Goal: Information Seeking & Learning: Learn about a topic

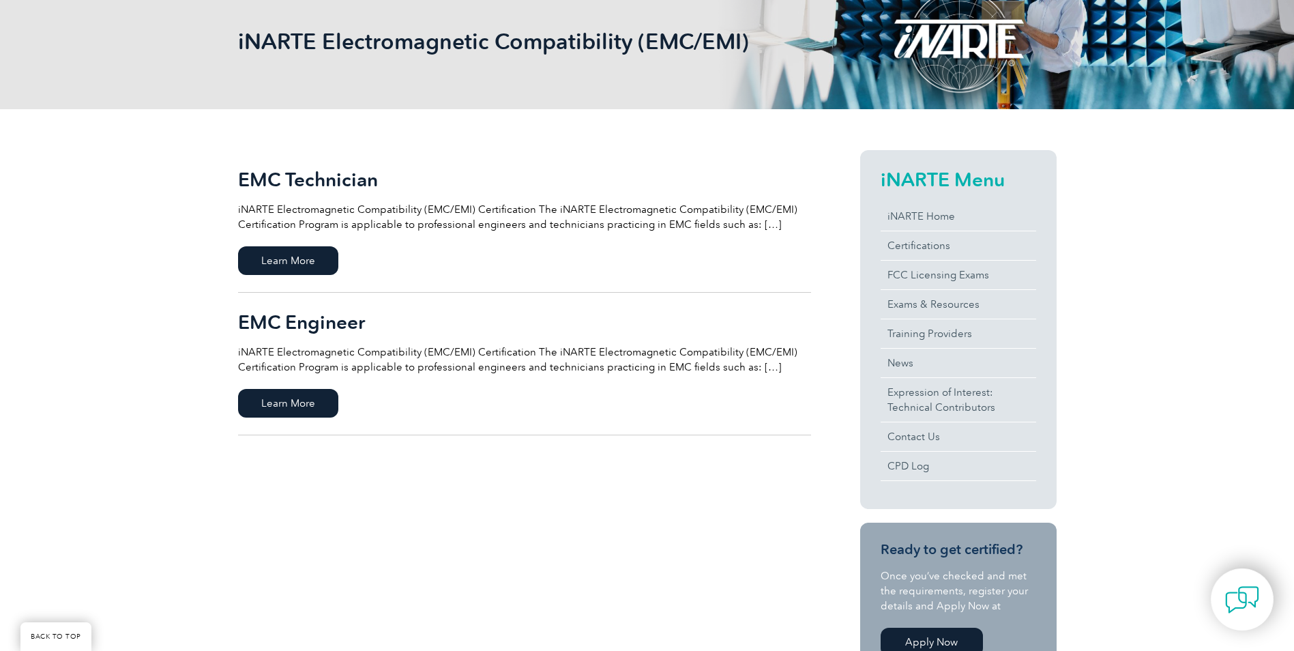
scroll to position [205, 0]
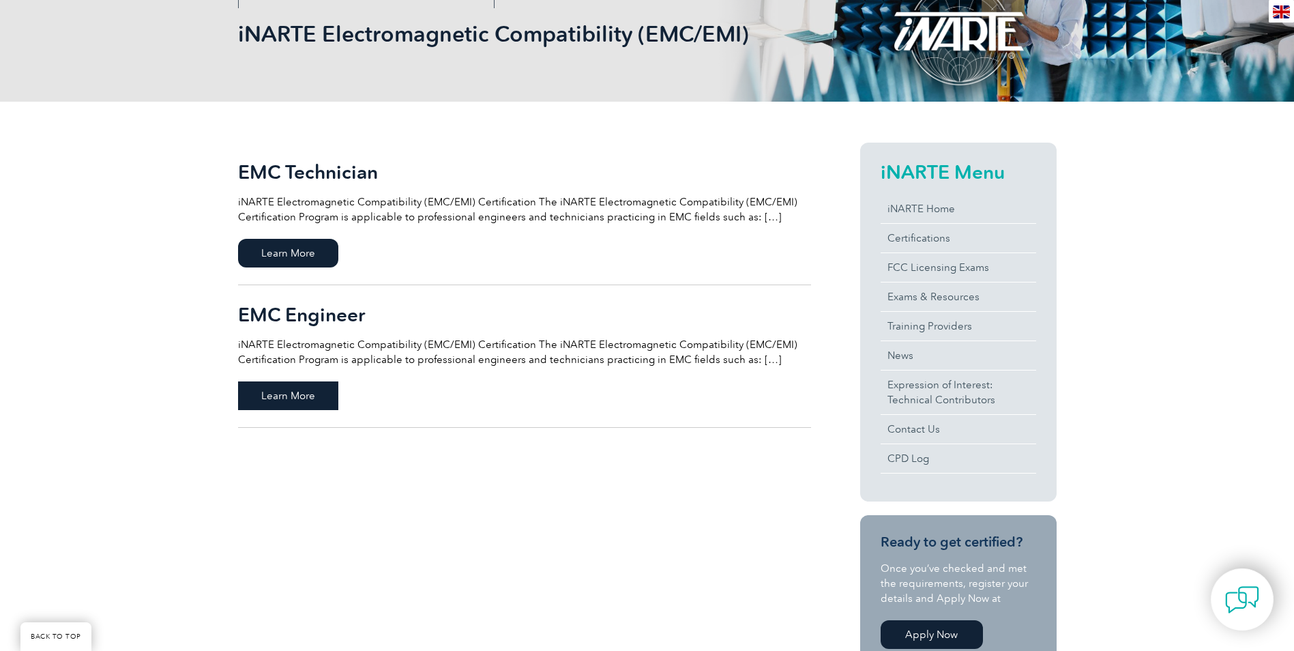
click at [274, 396] on span "Learn More" at bounding box center [288, 395] width 100 height 29
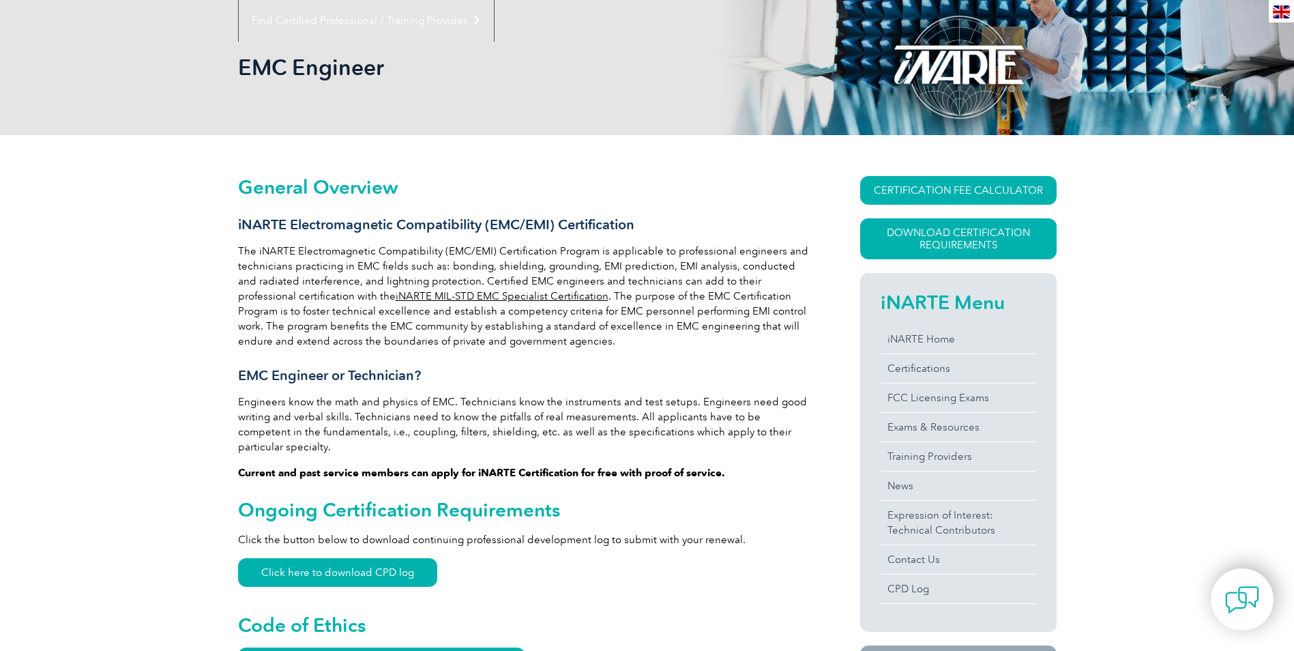
scroll to position [259, 0]
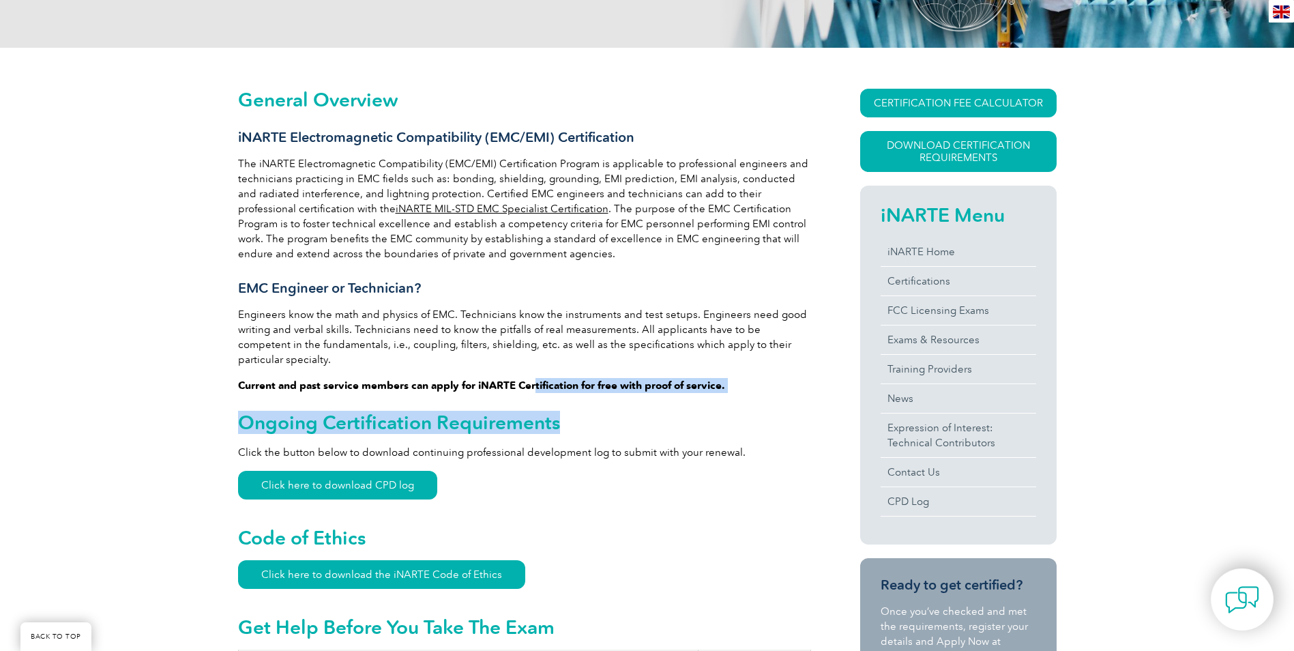
drag, startPoint x: 534, startPoint y: 365, endPoint x: 777, endPoint y: 384, distance: 243.6
drag, startPoint x: 777, startPoint y: 384, endPoint x: 745, endPoint y: 413, distance: 43.5
click at [745, 413] on h2 "Ongoing Certification Requirements" at bounding box center [524, 422] width 573 height 22
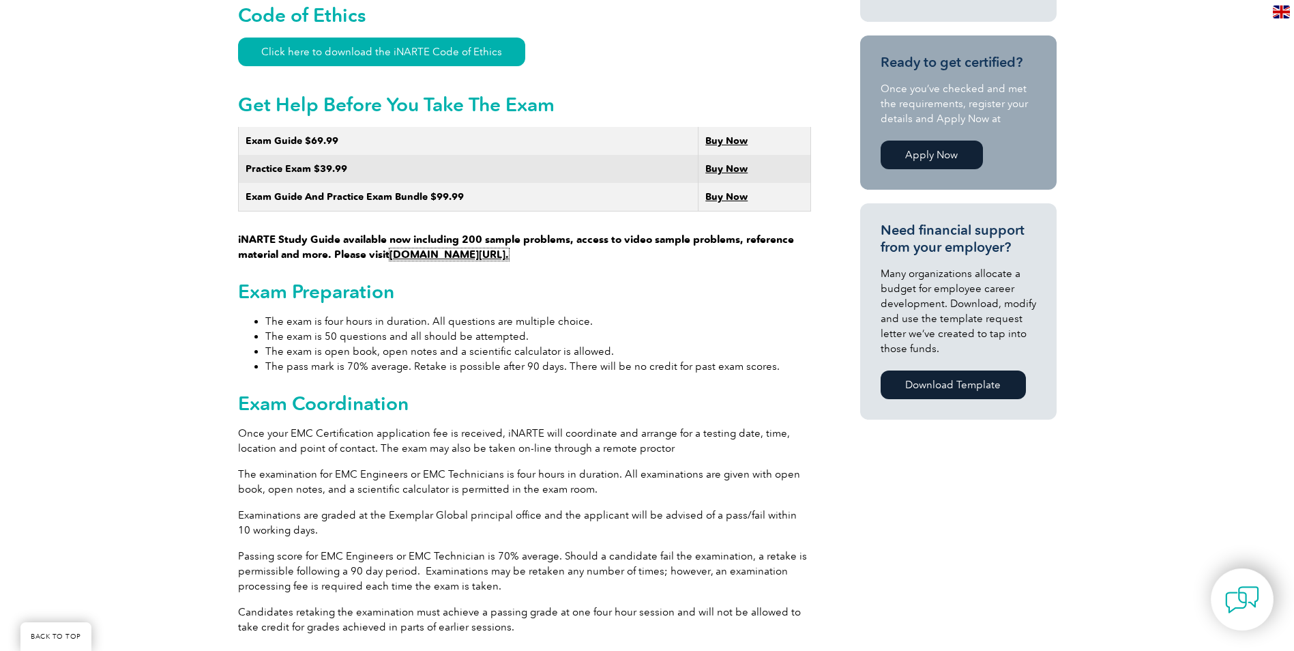
scroll to position [804, 0]
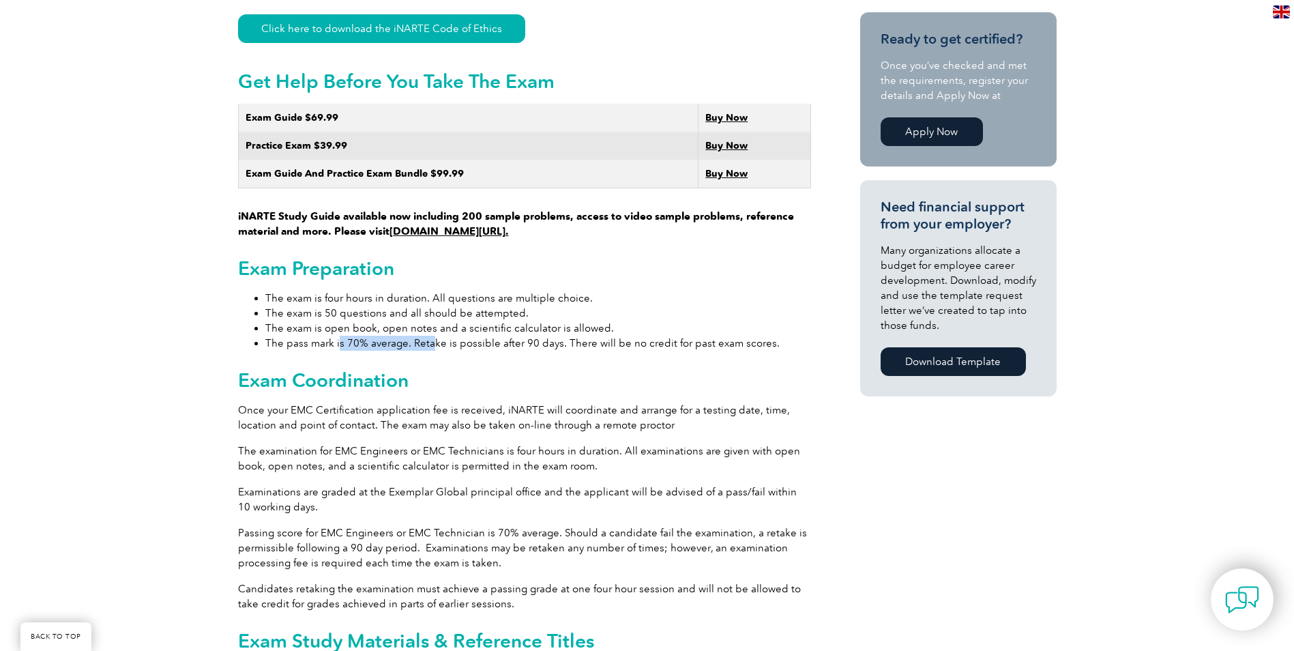
drag, startPoint x: 339, startPoint y: 323, endPoint x: 484, endPoint y: 325, distance: 145.3
click at [484, 336] on li "The pass mark is 70% average. Retake is possible after 90 days. There will be n…" at bounding box center [538, 343] width 546 height 15
click at [450, 336] on li "The pass mark is 70% average. Retake is possible after 90 days. There will be n…" at bounding box center [538, 343] width 546 height 15
drag, startPoint x: 420, startPoint y: 320, endPoint x: 439, endPoint y: 365, distance: 48.6
click at [439, 369] on h2 "Exam Coordination" at bounding box center [524, 380] width 573 height 22
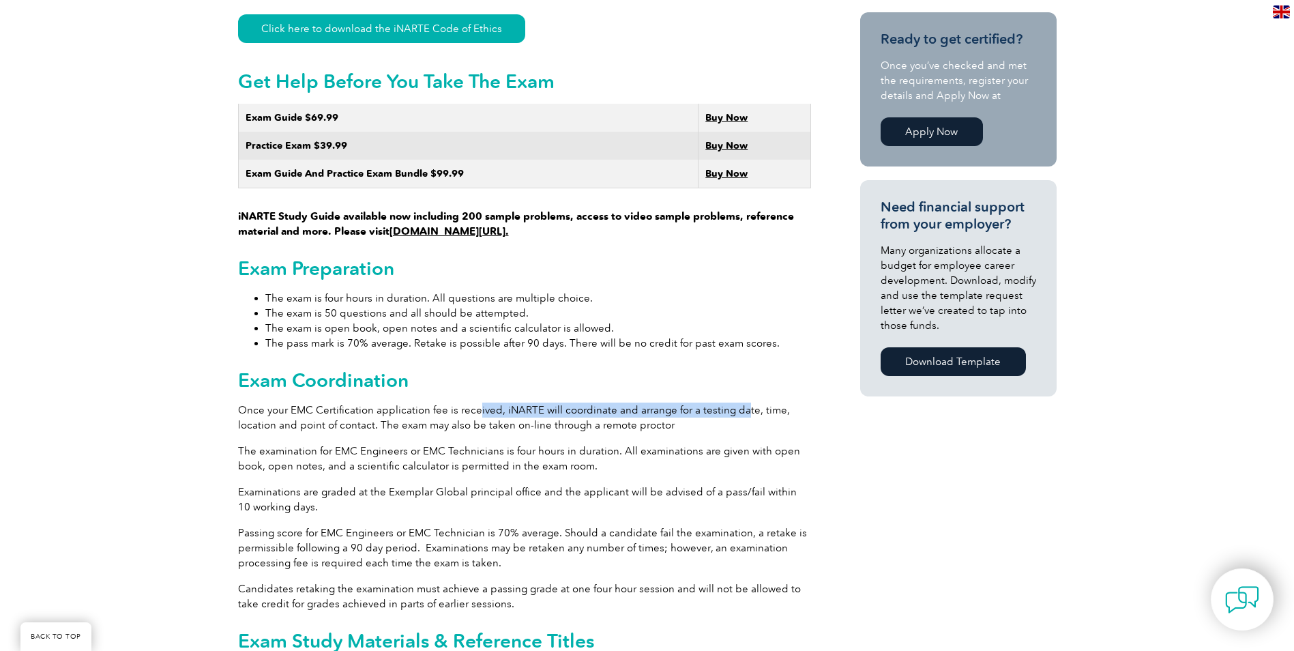
drag, startPoint x: 736, startPoint y: 396, endPoint x: 280, endPoint y: 359, distance: 457.2
click at [342, 366] on div "General Overview iNARTE Electromagnetic Compatibility (EMC/EMI) Certification T…" at bounding box center [524, 433] width 573 height 1781
click at [471, 443] on p "The examination for EMC Engineers or EMC Technicians is four hours in duration.…" at bounding box center [524, 458] width 573 height 30
drag, startPoint x: 390, startPoint y: 396, endPoint x: 627, endPoint y: 402, distance: 237.5
click at [627, 403] on p "Once your EMC Certification application fee is received, iNARTE will coordinate…" at bounding box center [524, 418] width 573 height 30
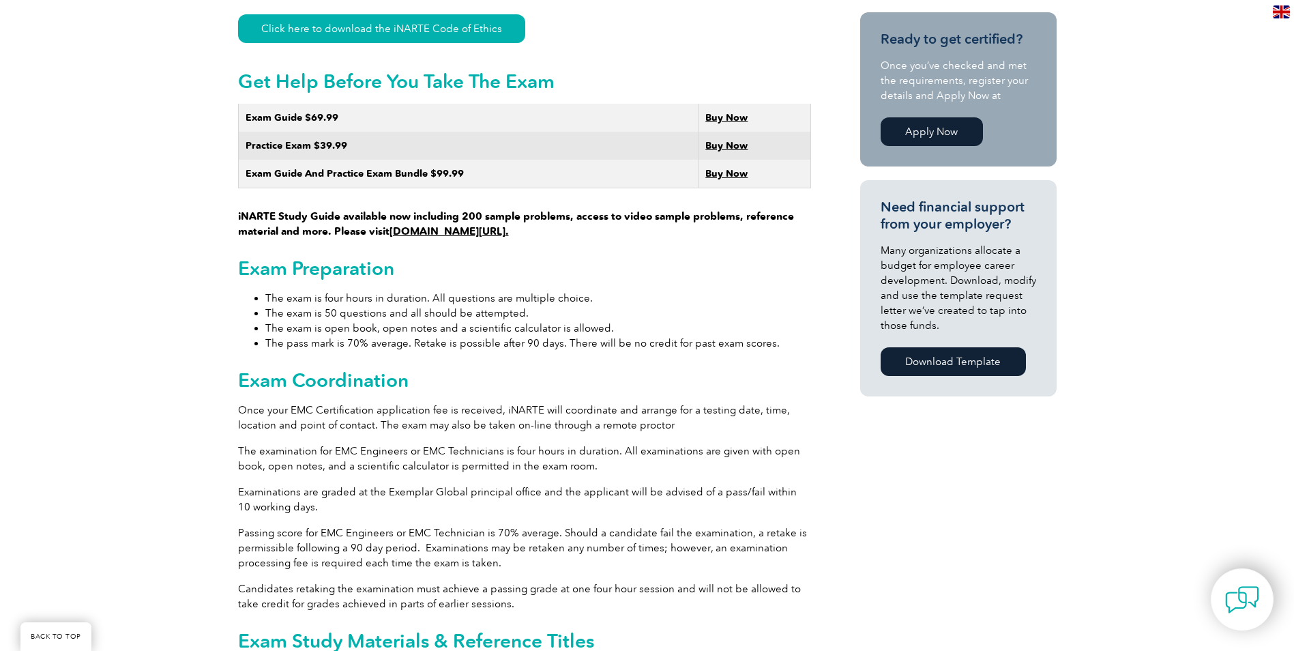
click at [390, 443] on p "The examination for EMC Engineers or EMC Technicians is four hours in duration.…" at bounding box center [524, 458] width 573 height 30
drag, startPoint x: 388, startPoint y: 437, endPoint x: 775, endPoint y: 436, distance: 386.8
click at [775, 443] on p "The examination for EMC Engineers or EMC Technicians is four hours in duration.…" at bounding box center [524, 458] width 573 height 30
drag, startPoint x: 245, startPoint y: 446, endPoint x: 578, endPoint y: 451, distance: 333.0
click at [578, 451] on p "The examination for EMC Engineers or EMC Technicians is four hours in duration.…" at bounding box center [524, 458] width 573 height 30
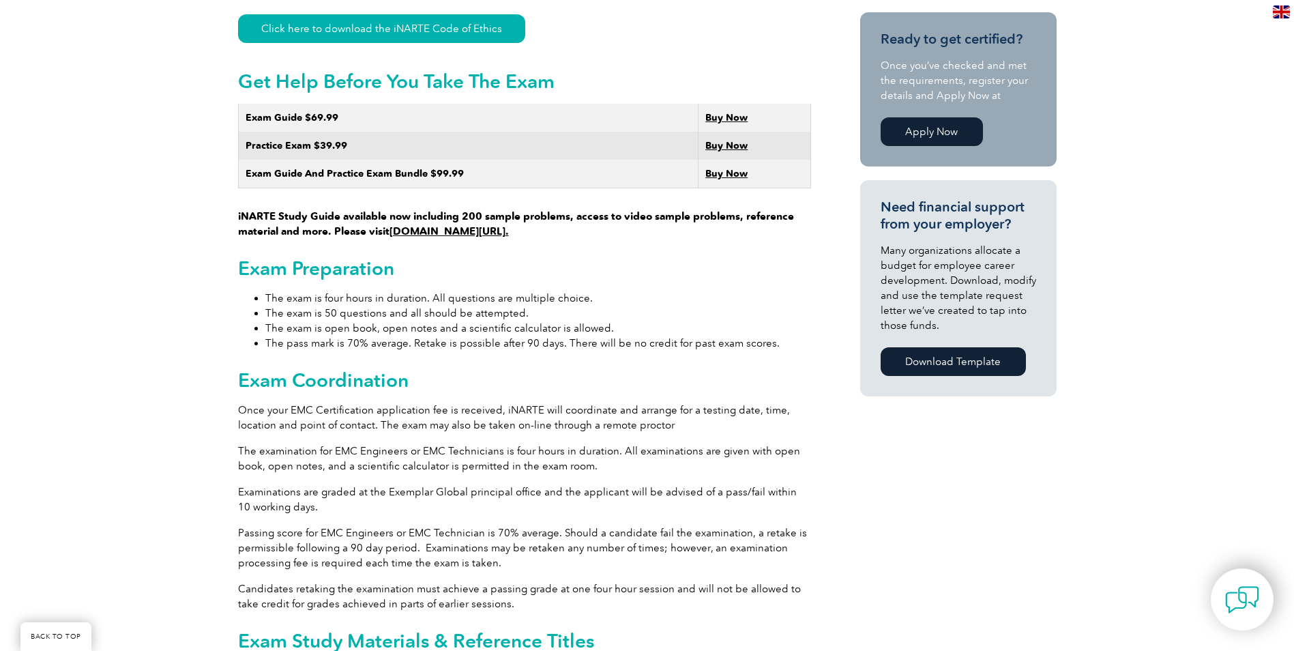
drag, startPoint x: 578, startPoint y: 451, endPoint x: 660, endPoint y: 454, distance: 81.9
click at [660, 454] on p "The examination for EMC Engineers or EMC Technicians is four hours in duration.…" at bounding box center [524, 458] width 573 height 30
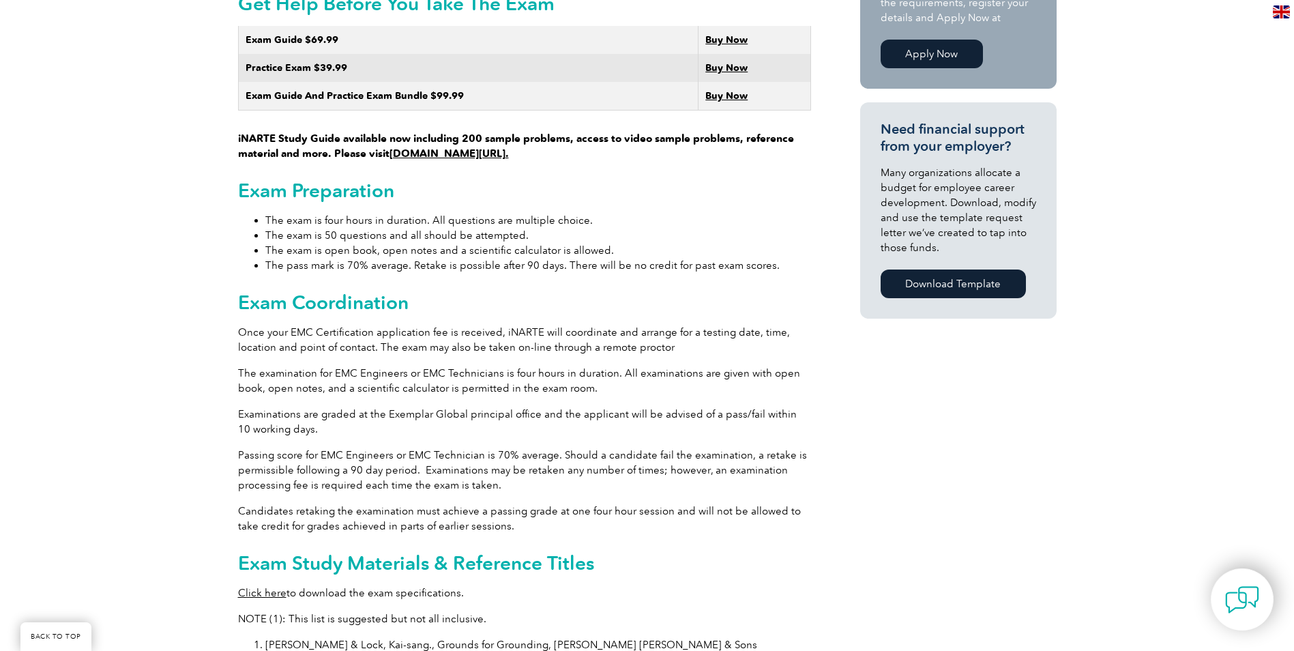
scroll to position [1009, 0]
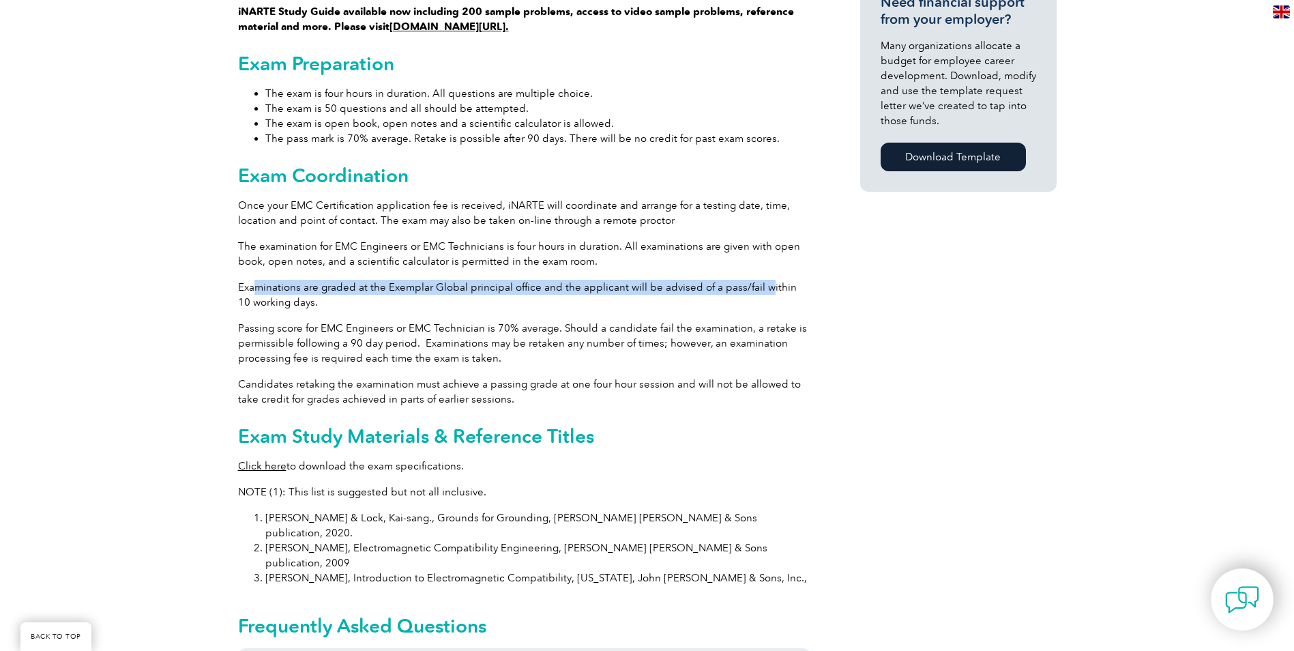
drag, startPoint x: 258, startPoint y: 277, endPoint x: 762, endPoint y: 271, distance: 504.2
click at [762, 280] on p "Examinations are graded at the Exemplar Global principal office and the applica…" at bounding box center [524, 295] width 573 height 30
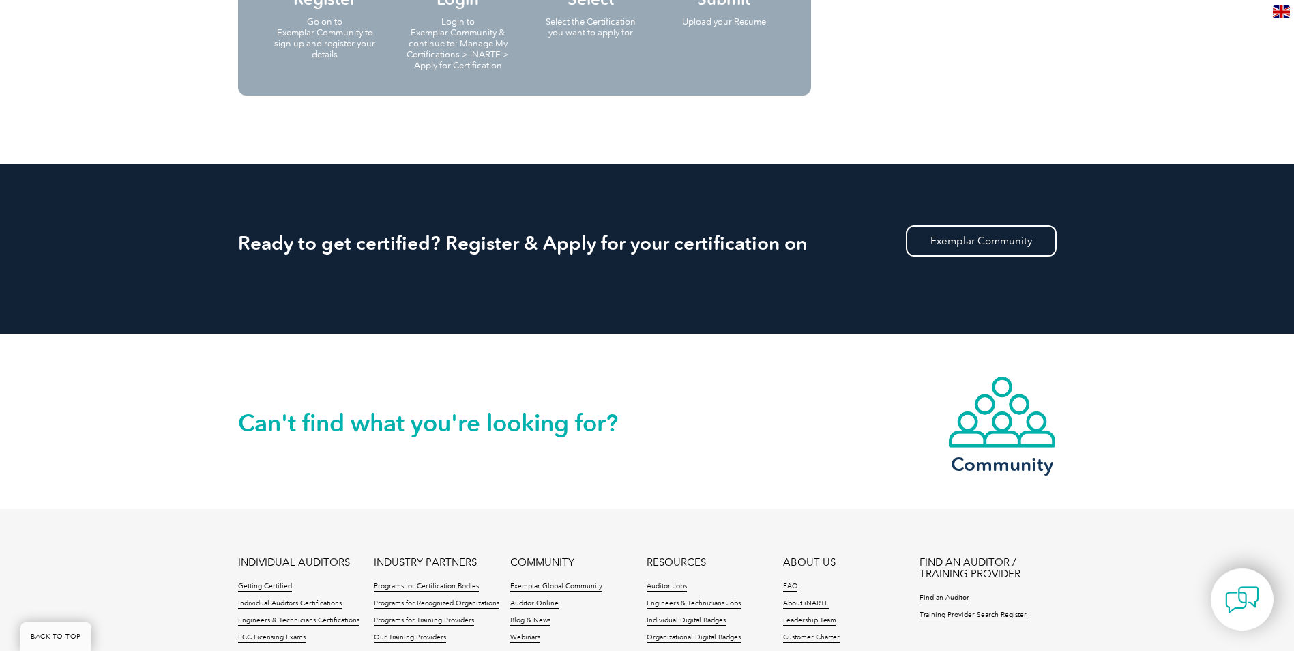
scroll to position [0, 0]
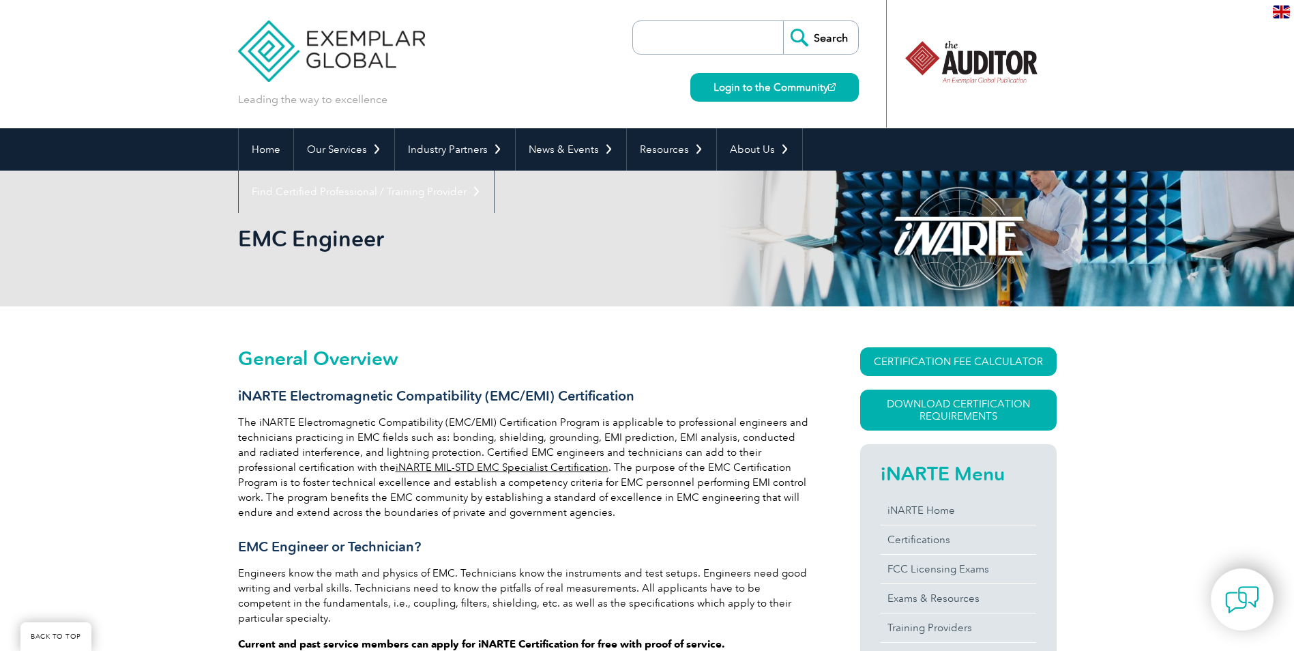
drag, startPoint x: 808, startPoint y: 398, endPoint x: 827, endPoint y: -50, distance: 448.6
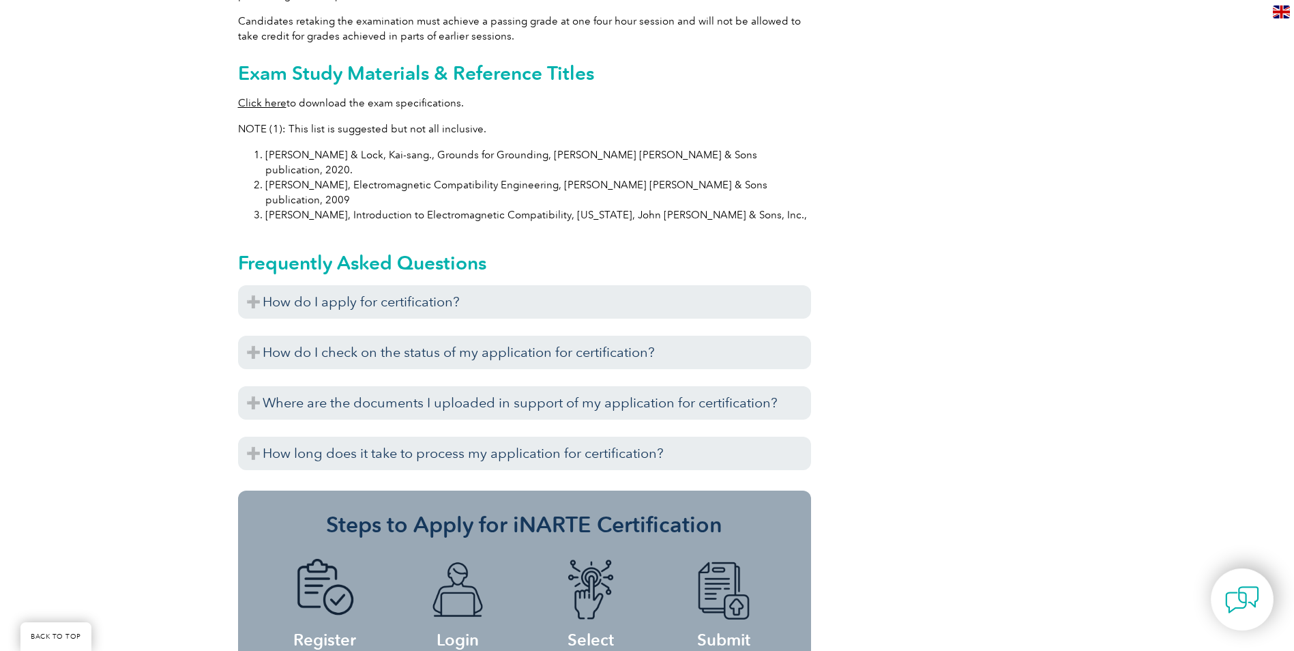
drag, startPoint x: 555, startPoint y: 351, endPoint x: 555, endPoint y: 370, distance: 19.1
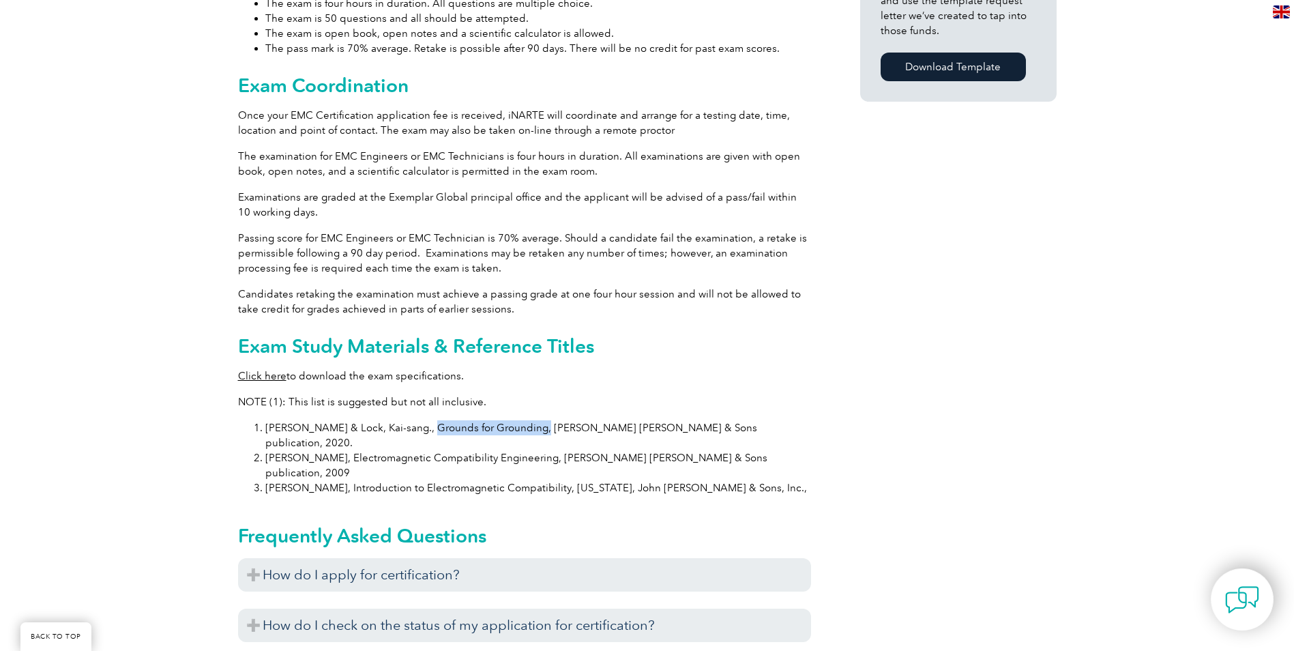
drag, startPoint x: 409, startPoint y: 415, endPoint x: 517, endPoint y: 415, distance: 108.5
click at [517, 420] on li "[PERSON_NAME] & Lock, Kai-sang., Grounds for Grounding, [PERSON_NAME] [PERSON_N…" at bounding box center [538, 435] width 546 height 30
drag, startPoint x: 517, startPoint y: 415, endPoint x: 464, endPoint y: 418, distance: 53.3
copy li "Grounds for Grounding"
click at [676, 480] on li "[PERSON_NAME], Introduction to Electromagnetic Compatibility, [US_STATE], John …" at bounding box center [538, 487] width 546 height 15
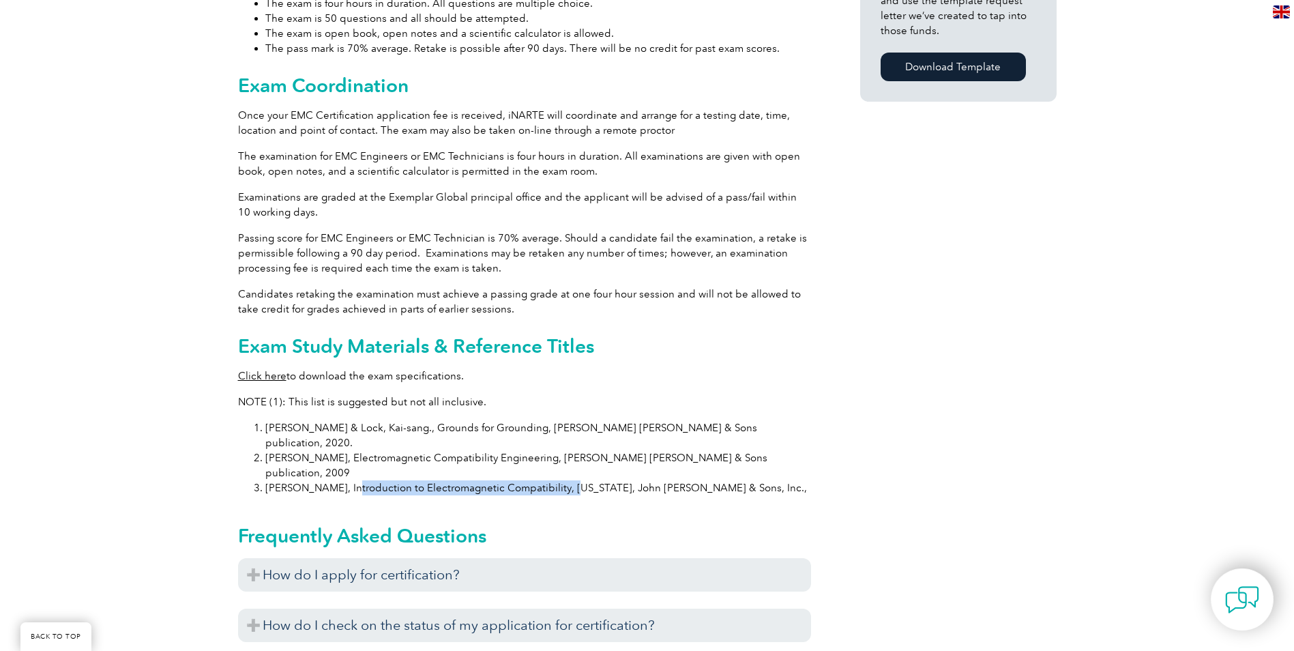
drag, startPoint x: 340, startPoint y: 446, endPoint x: 553, endPoint y: 451, distance: 213.6
click at [553, 451] on div "General Overview iNARTE Electromagnetic Compatibility (EMC/EMI) Certification T…" at bounding box center [524, 138] width 573 height 1781
drag, startPoint x: 553, startPoint y: 451, endPoint x: 434, endPoint y: 424, distance: 122.3
drag, startPoint x: 434, startPoint y: 424, endPoint x: 341, endPoint y: 451, distance: 96.5
click at [341, 451] on div "General Overview iNARTE Electromagnetic Compatibility (EMC/EMI) Certification T…" at bounding box center [524, 138] width 573 height 1781
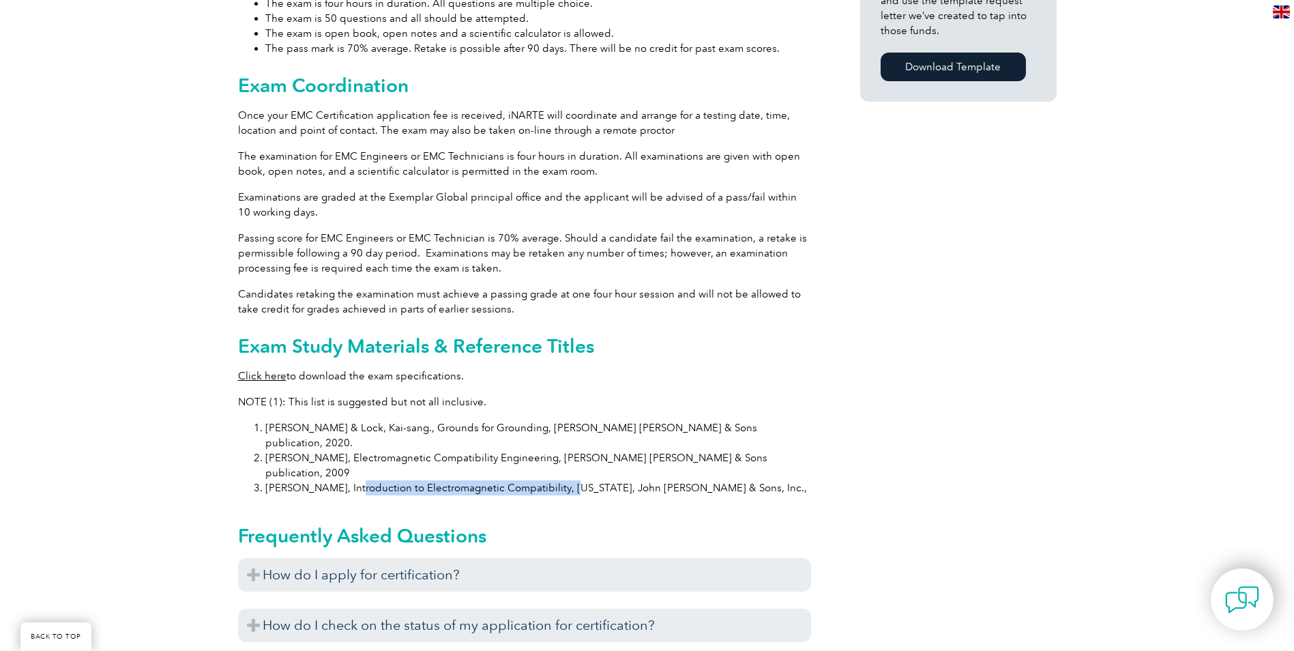
drag, startPoint x: 342, startPoint y: 445, endPoint x: 553, endPoint y: 448, distance: 211.5
click at [553, 480] on li "[PERSON_NAME], Introduction to Electromagnetic Compatibility, [US_STATE], John …" at bounding box center [538, 487] width 546 height 15
drag, startPoint x: 553, startPoint y: 448, endPoint x: 546, endPoint y: 445, distance: 7.3
copy li "Introduction to Electromagnetic Compatibility"
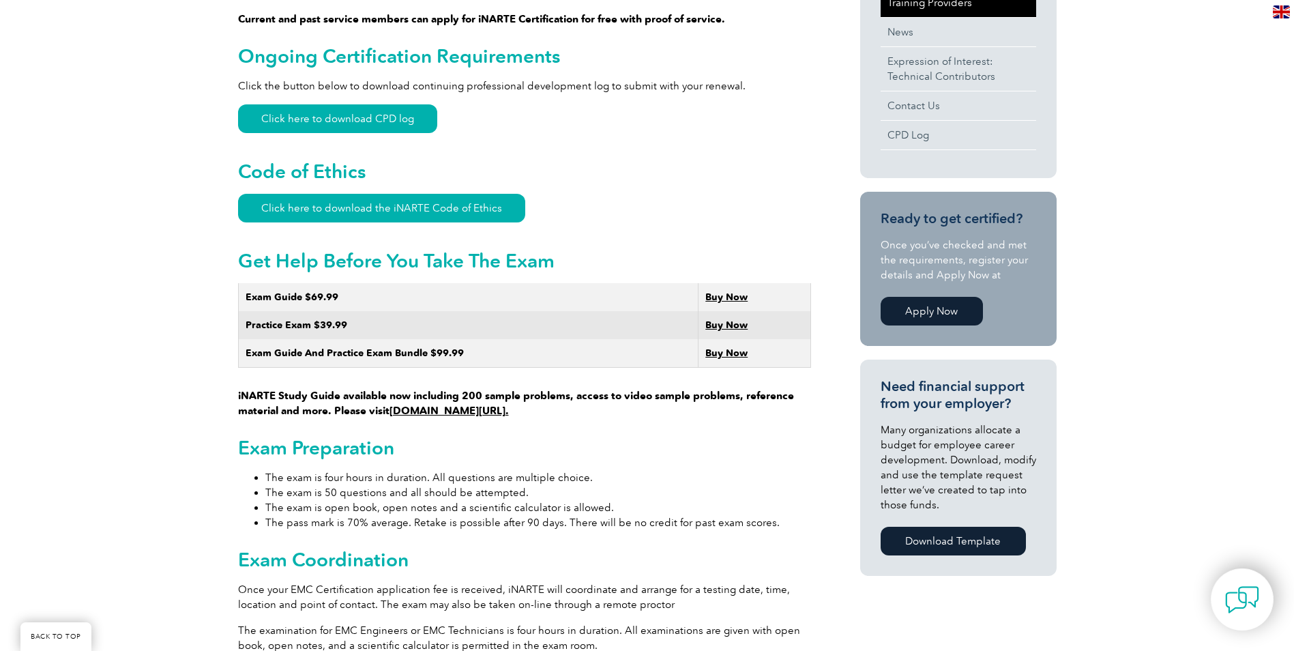
scroll to position [417, 0]
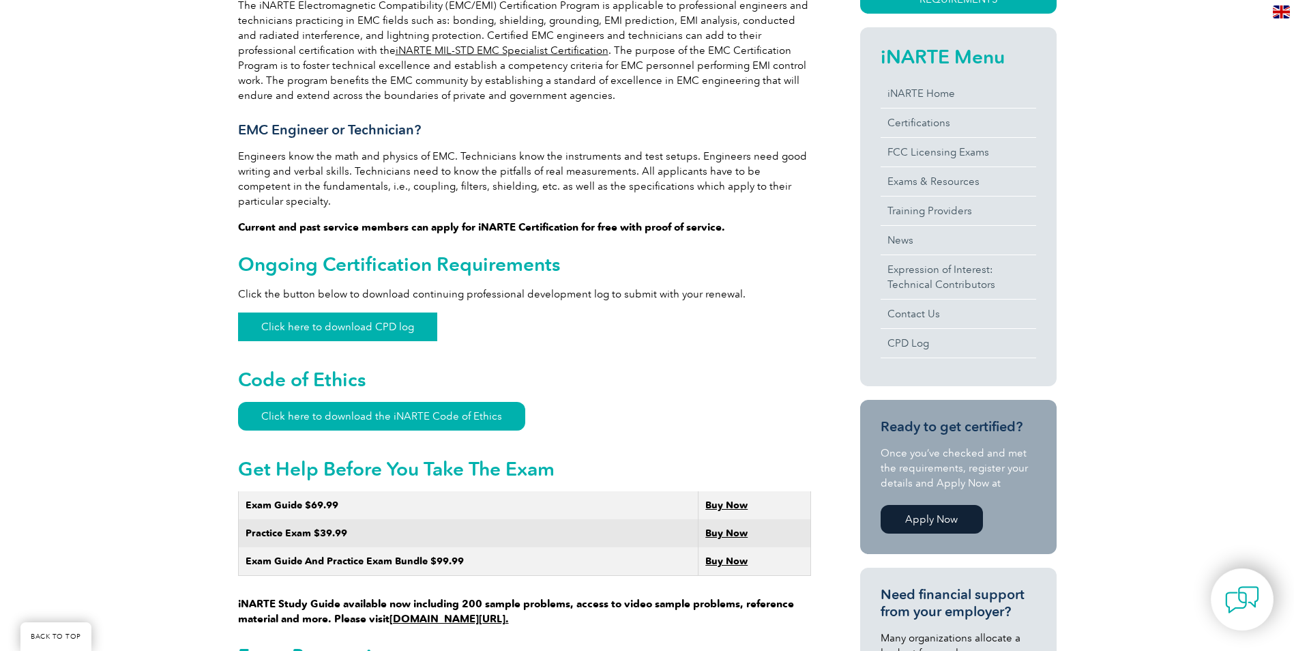
click at [314, 312] on link "Click here to download CPD log" at bounding box center [337, 326] width 199 height 29
drag, startPoint x: 276, startPoint y: 154, endPoint x: 486, endPoint y: 134, distance: 211.7
drag, startPoint x: 598, startPoint y: 156, endPoint x: 601, endPoint y: 164, distance: 8.6
click at [601, 164] on p "Engineers know the math and physics of EMC. Technicians know the instruments an…" at bounding box center [524, 179] width 573 height 60
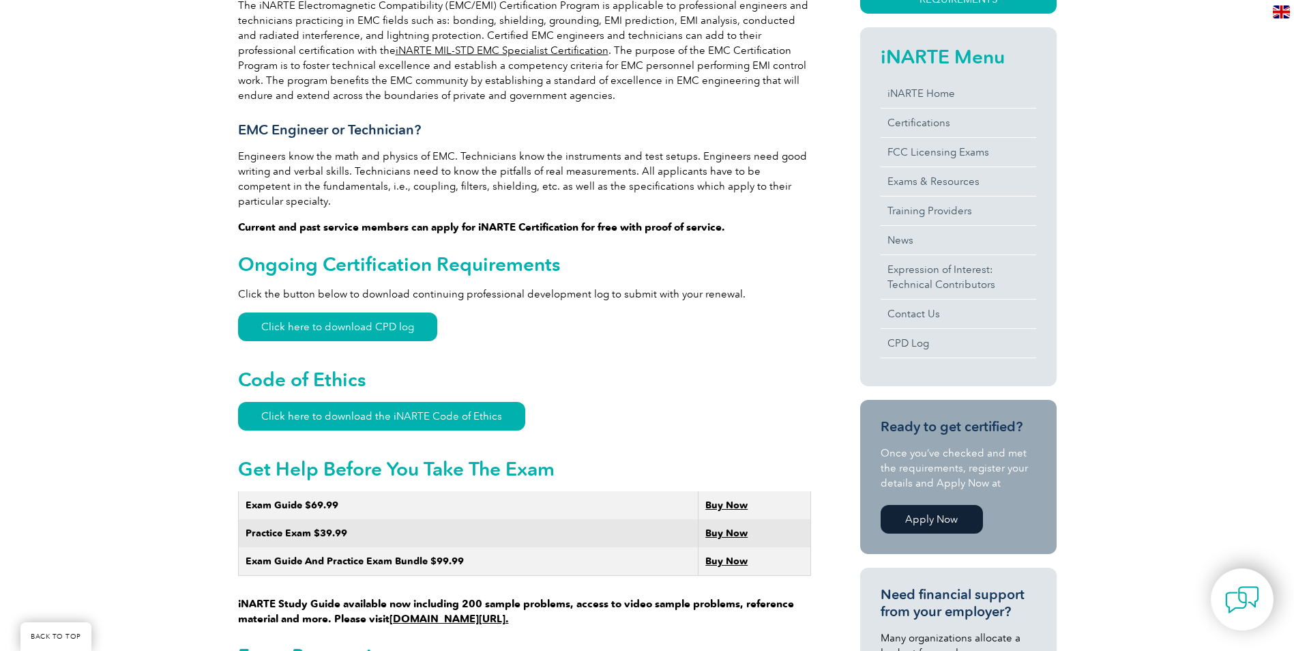
drag, startPoint x: 601, startPoint y: 164, endPoint x: 553, endPoint y: 181, distance: 51.4
click at [553, 181] on p "Engineers know the math and physics of EMC. Technicians know the instruments an…" at bounding box center [524, 179] width 573 height 60
